Goal: Task Accomplishment & Management: Manage account settings

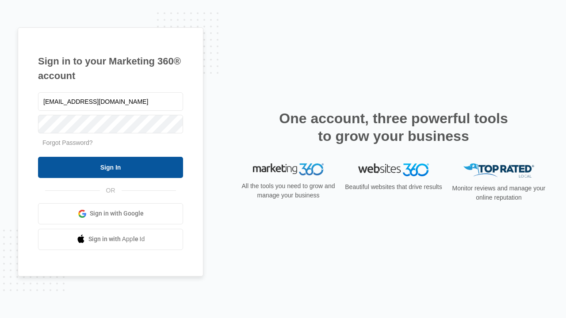
click at [111, 167] on input "Sign In" at bounding box center [110, 167] width 145 height 21
